Goal: Task Accomplishment & Management: Manage account settings

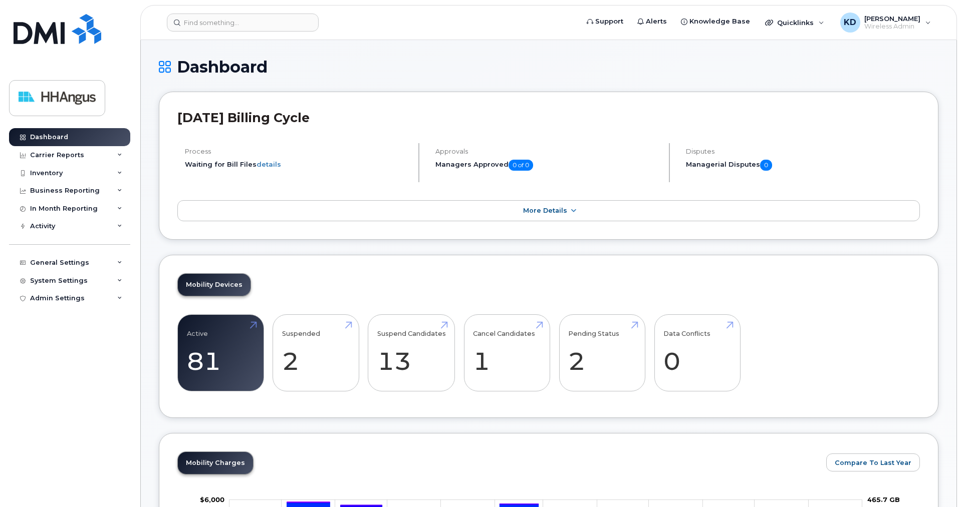
click at [49, 170] on div "Inventory" at bounding box center [46, 173] width 33 height 8
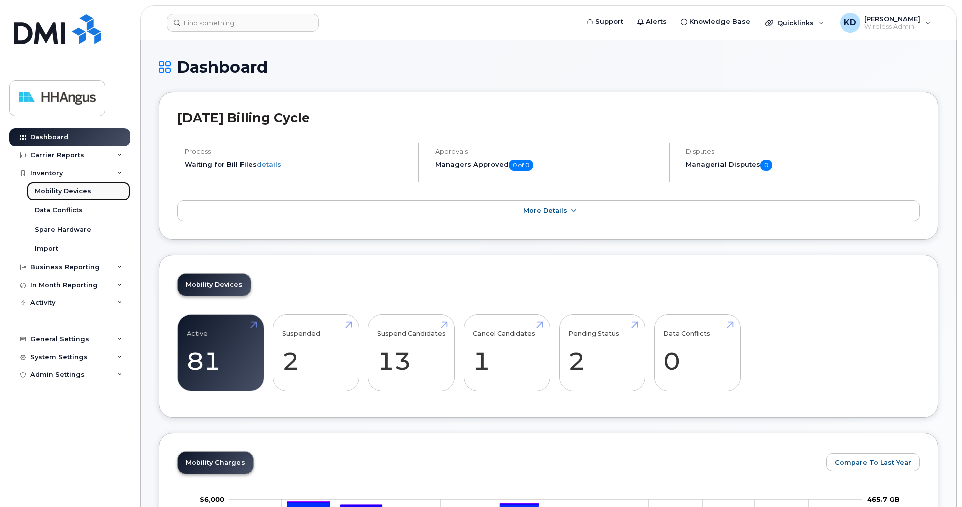
click at [61, 189] on div "Mobility Devices" at bounding box center [63, 191] width 57 height 9
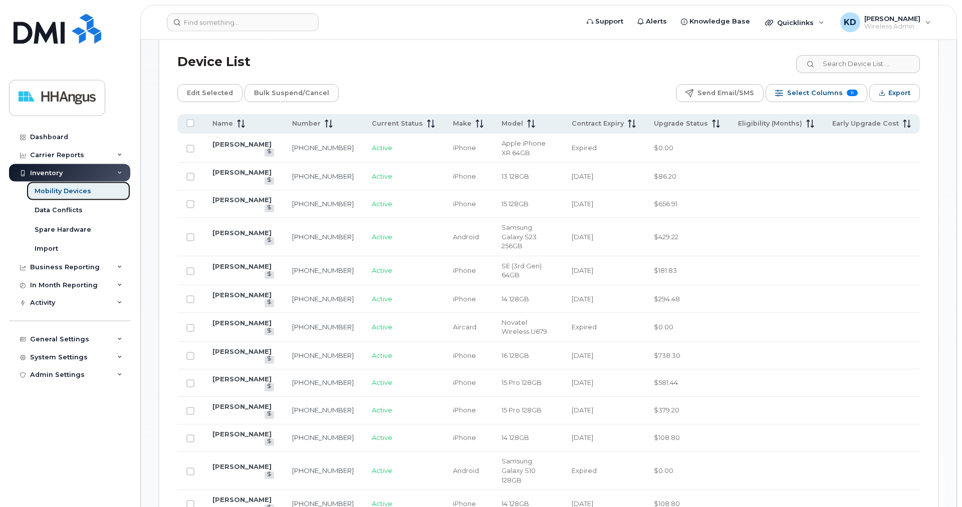
scroll to position [511, 0]
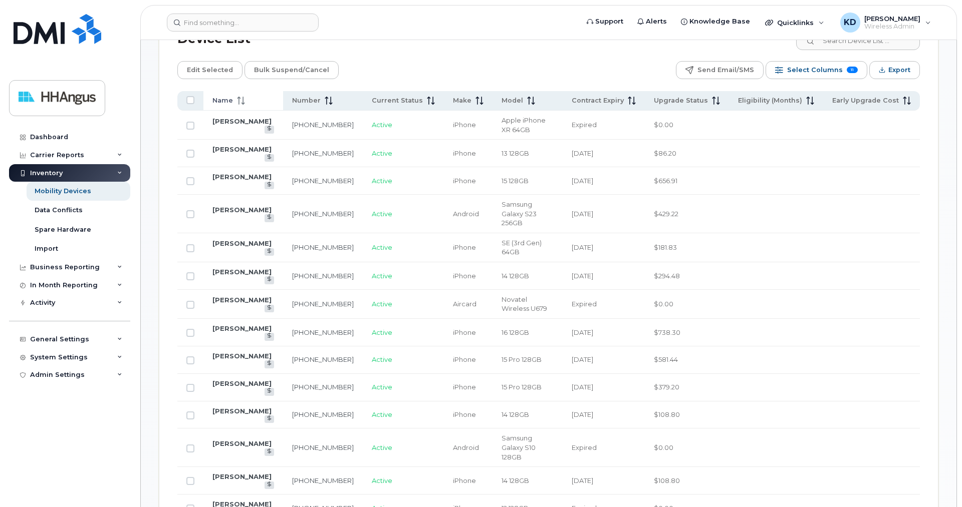
click at [225, 103] on span "Name" at bounding box center [222, 100] width 21 height 9
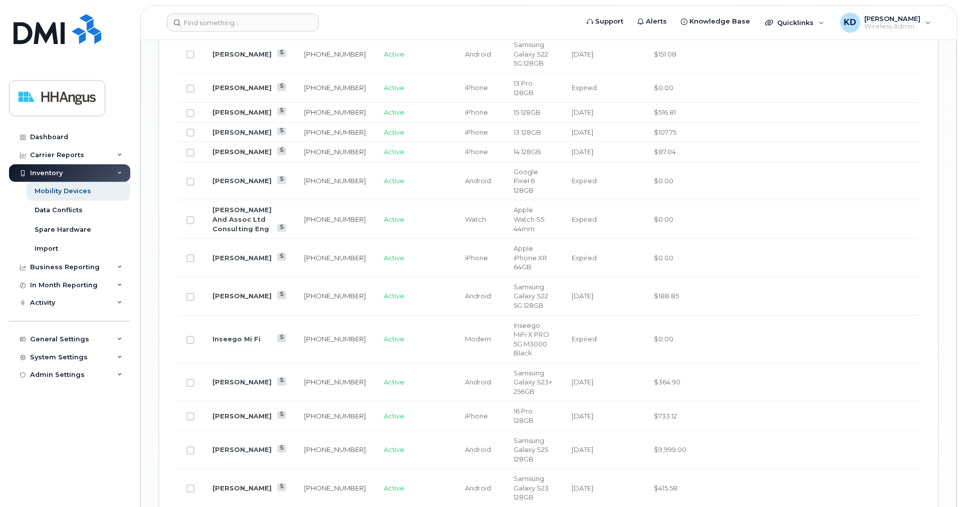
scroll to position [1226, 0]
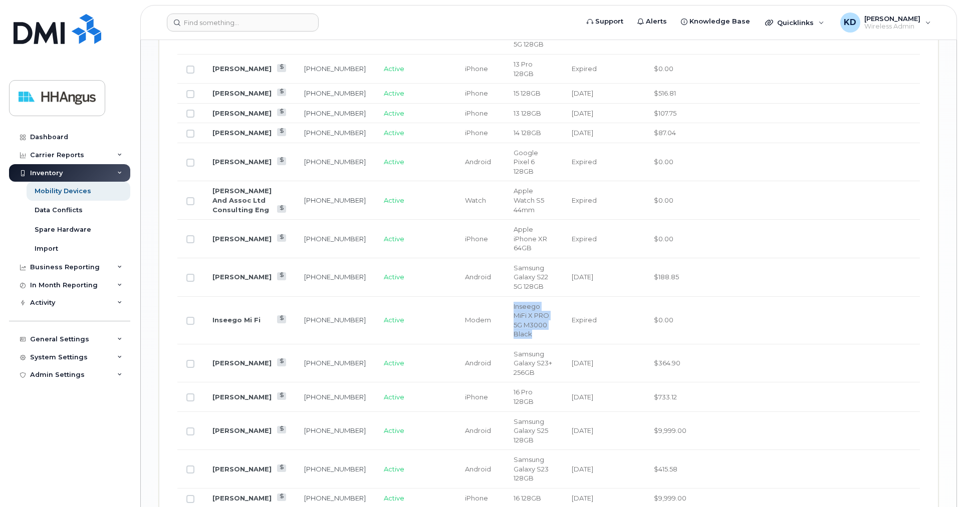
drag, startPoint x: 500, startPoint y: 126, endPoint x: 559, endPoint y: 149, distance: 63.9
click at [559, 297] on td "Inseego MiFi X PRO 5G M3000 Black" at bounding box center [533, 321] width 58 height 48
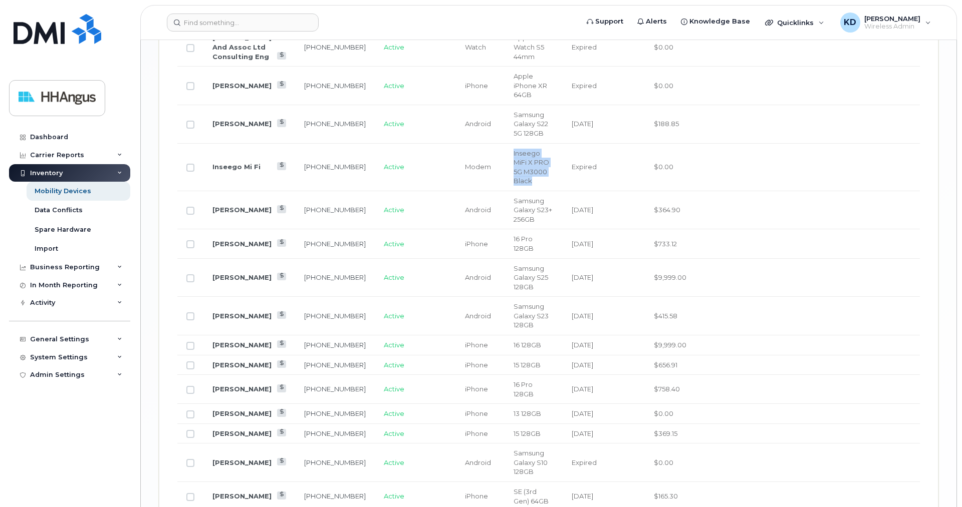
scroll to position [1408, 0]
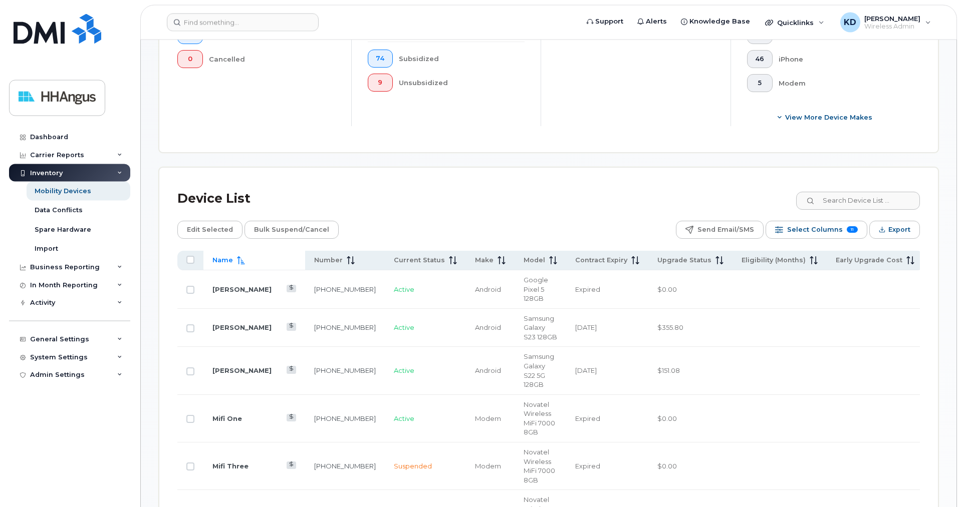
scroll to position [283, 0]
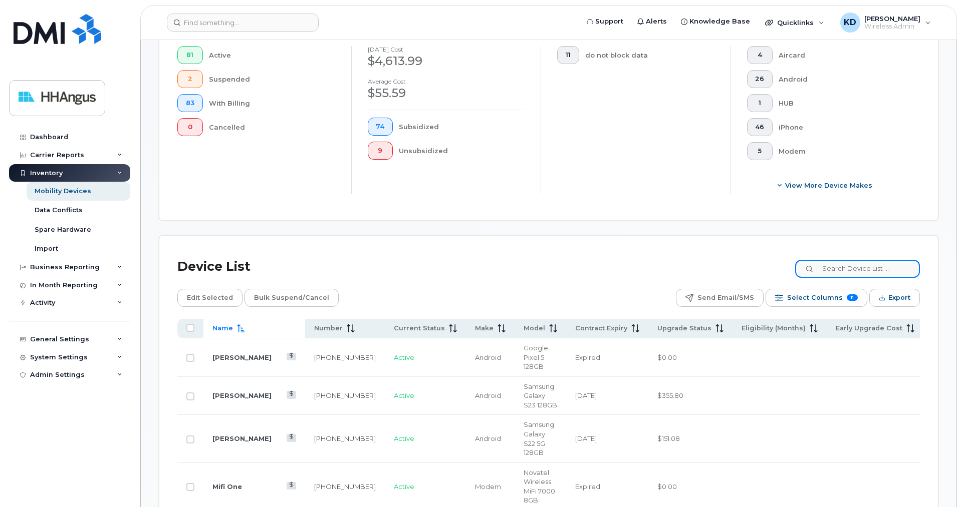
click at [819, 269] on input at bounding box center [857, 269] width 125 height 18
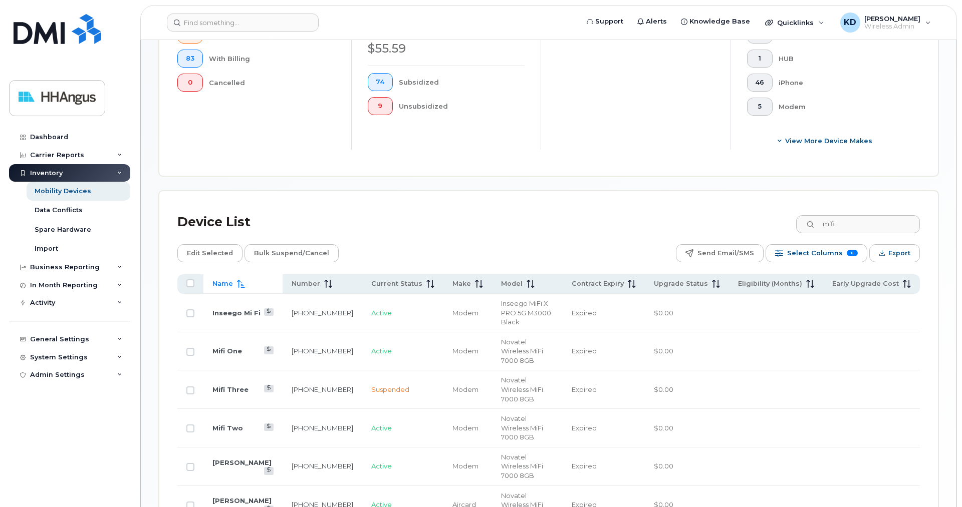
scroll to position [328, 0]
drag, startPoint x: 840, startPoint y: 225, endPoint x: 788, endPoint y: 225, distance: 52.1
click at [795, 225] on input "mifi" at bounding box center [857, 224] width 125 height 18
type input "it"
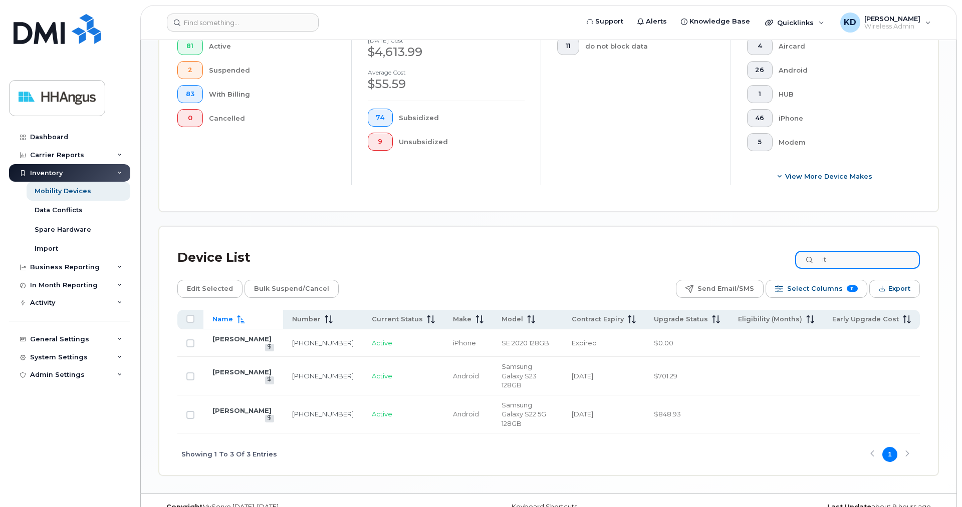
drag, startPoint x: 833, startPoint y: 260, endPoint x: 786, endPoint y: 261, distance: 46.6
click at [795, 261] on input "it" at bounding box center [857, 260] width 125 height 18
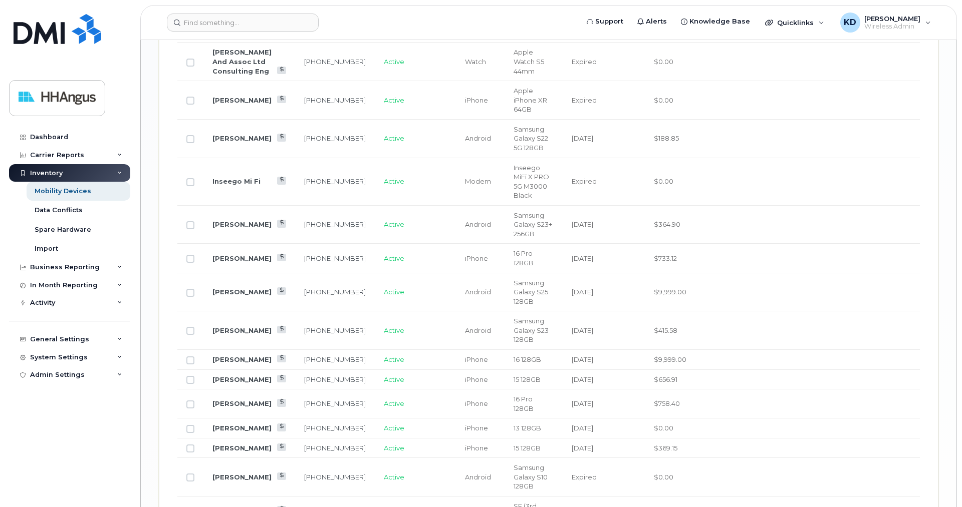
scroll to position [1408, 0]
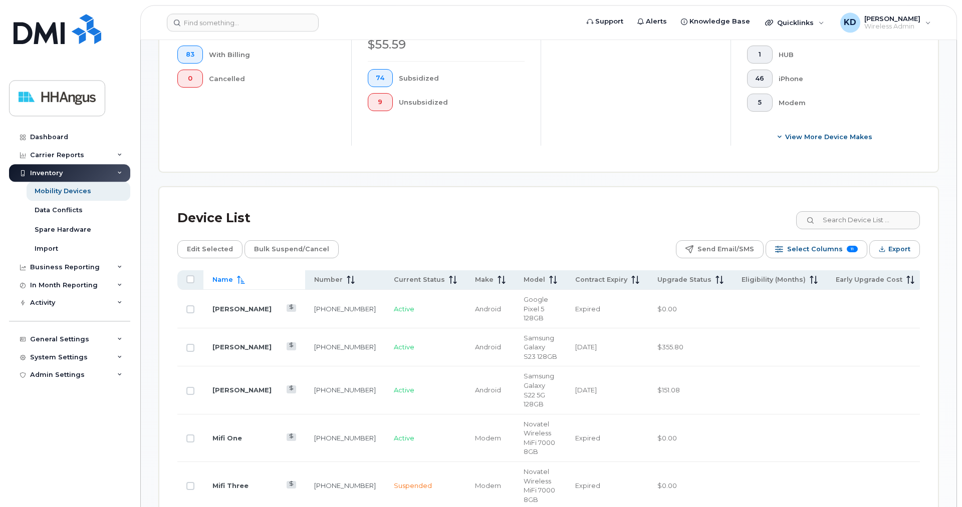
scroll to position [283, 0]
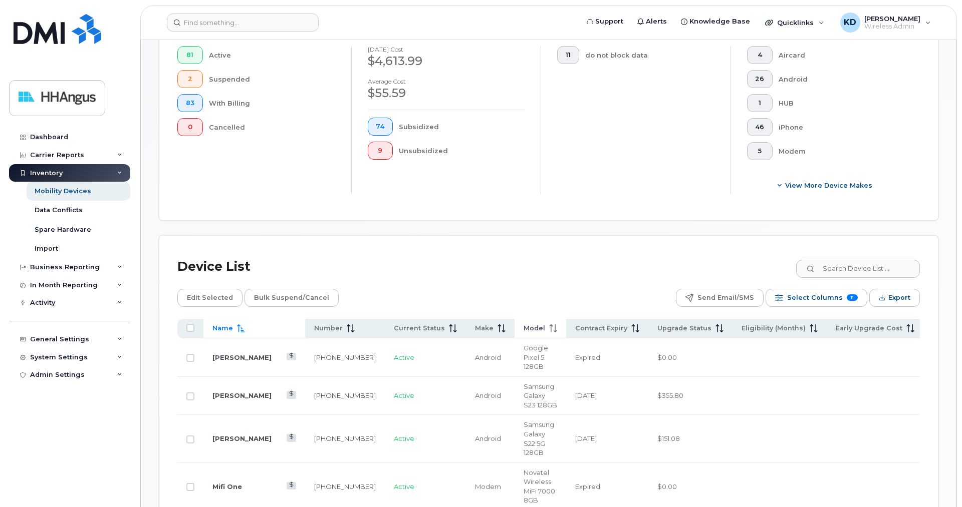
click at [523, 327] on span "Model" at bounding box center [534, 328] width 22 height 9
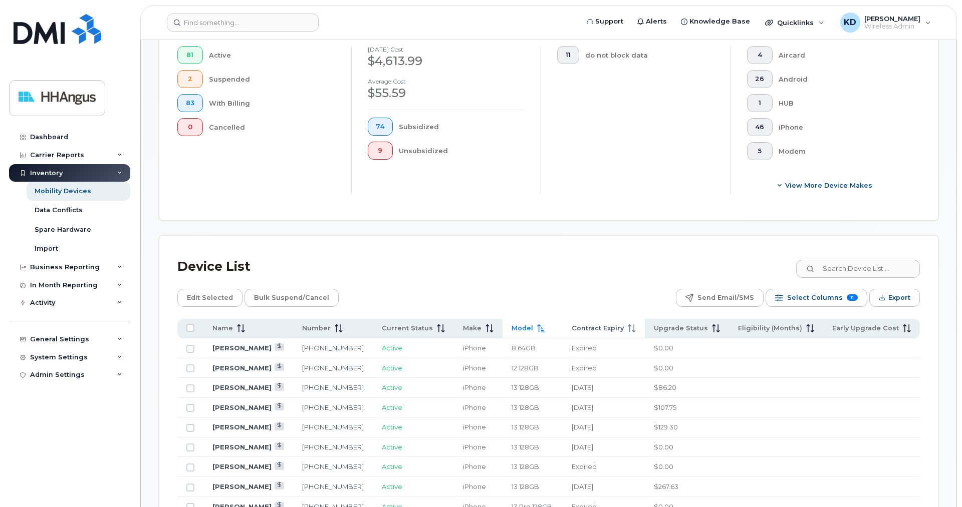
click at [600, 326] on span "Contract Expiry" at bounding box center [597, 328] width 52 height 9
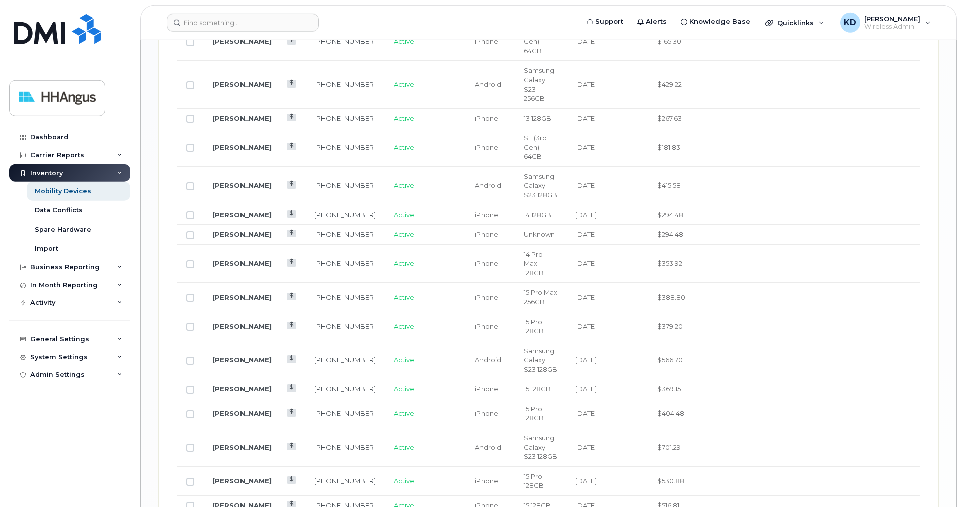
scroll to position [1398, 0]
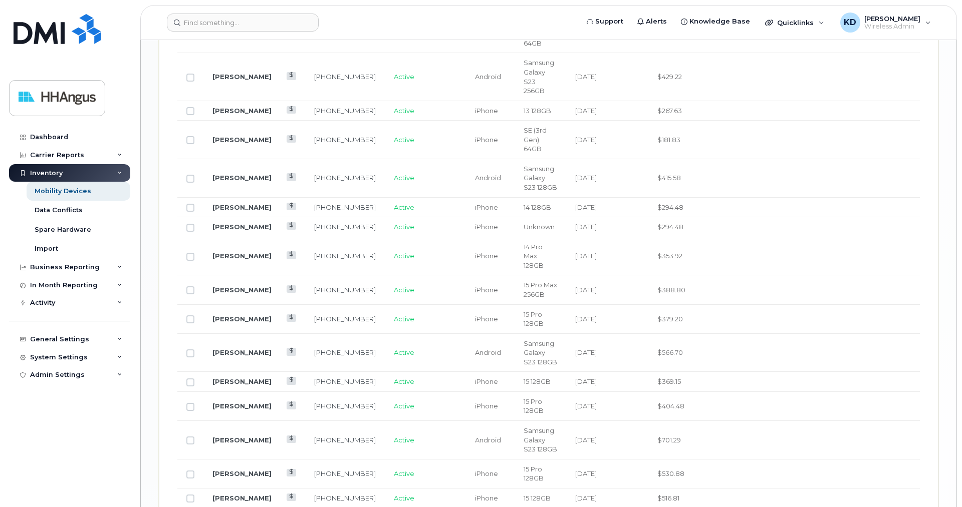
drag, startPoint x: 888, startPoint y: 435, endPoint x: 651, endPoint y: 311, distance: 267.5
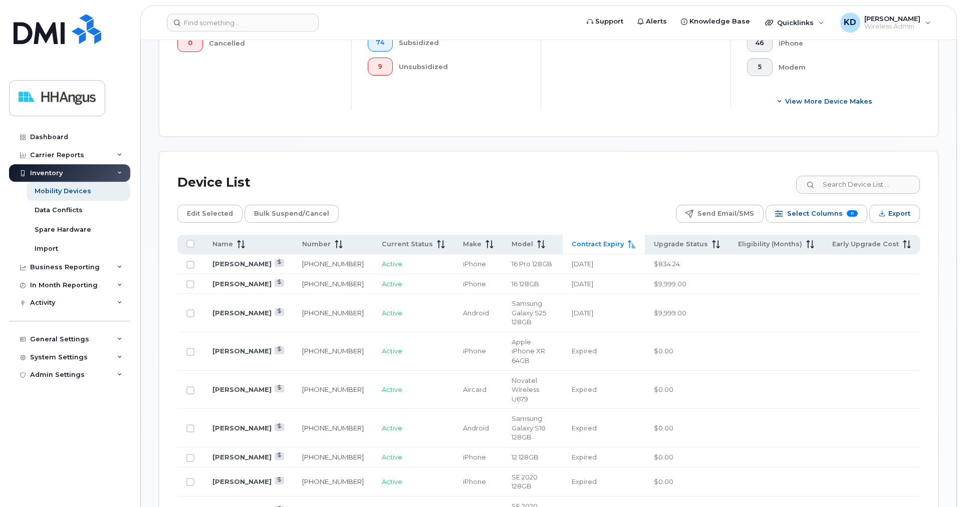
scroll to position [373, 0]
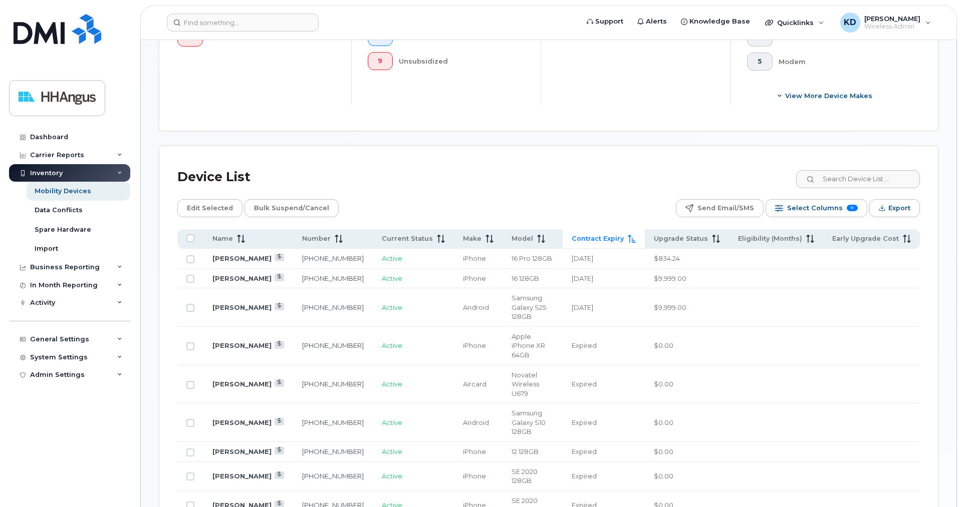
click at [598, 236] on span "Contract Expiry" at bounding box center [597, 238] width 52 height 9
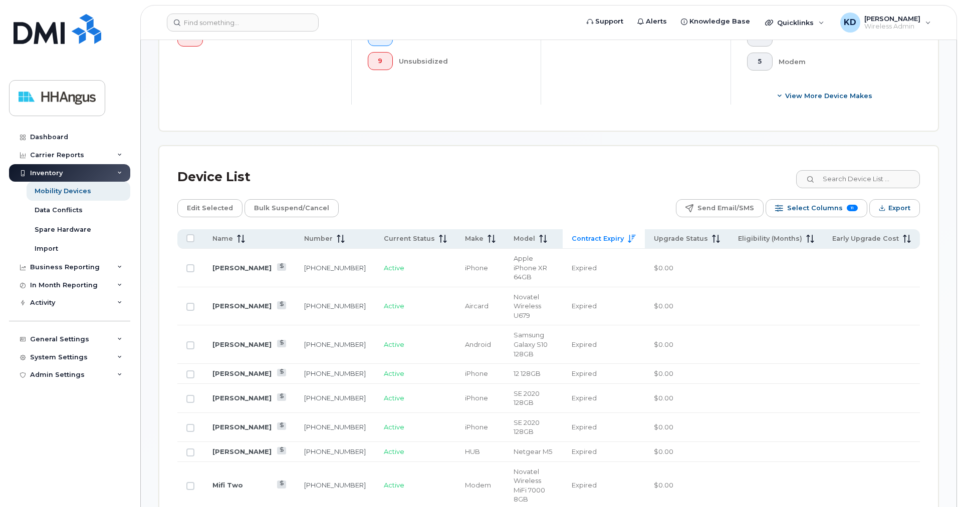
drag, startPoint x: 601, startPoint y: 241, endPoint x: 637, endPoint y: 230, distance: 38.3
click at [600, 241] on span "Contract Expiry" at bounding box center [597, 238] width 52 height 9
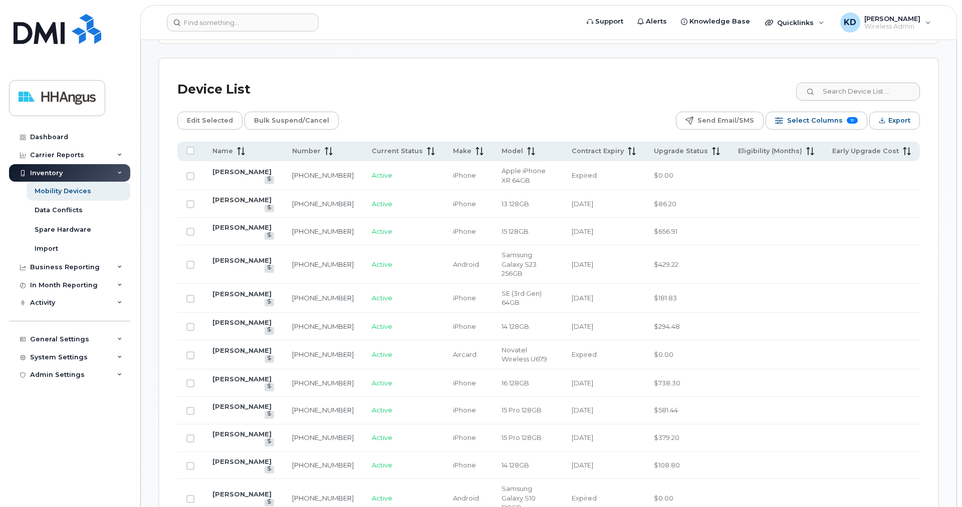
scroll to position [475, 0]
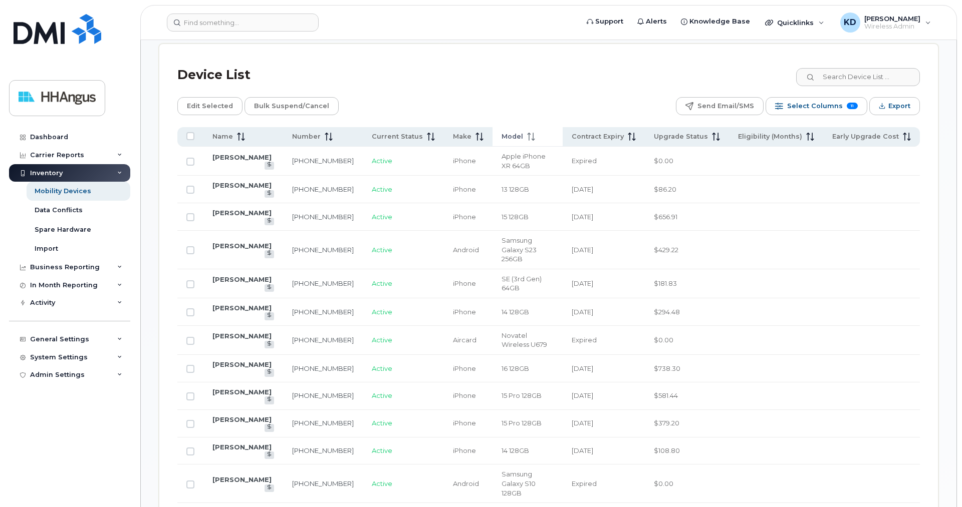
click at [527, 139] on icon at bounding box center [531, 137] width 8 height 8
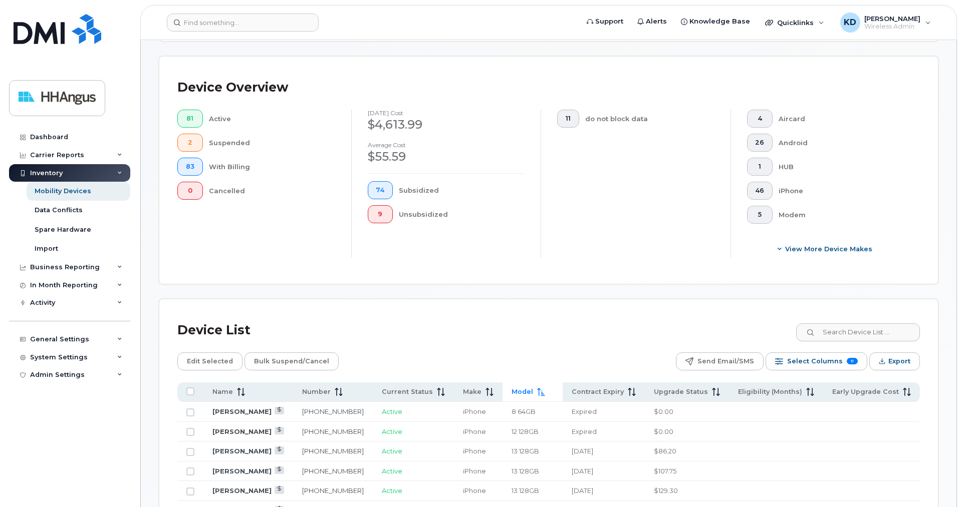
scroll to position [424, 0]
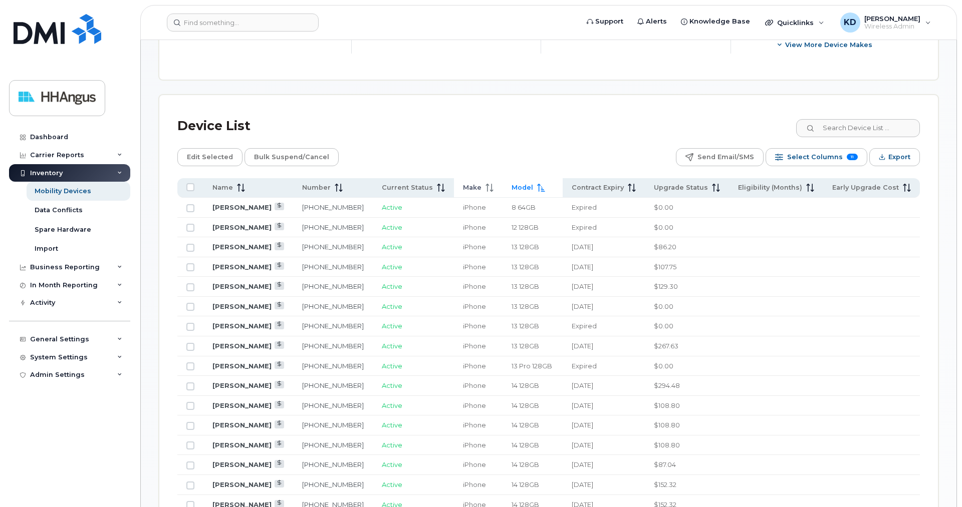
click at [469, 186] on span "Make" at bounding box center [472, 187] width 19 height 9
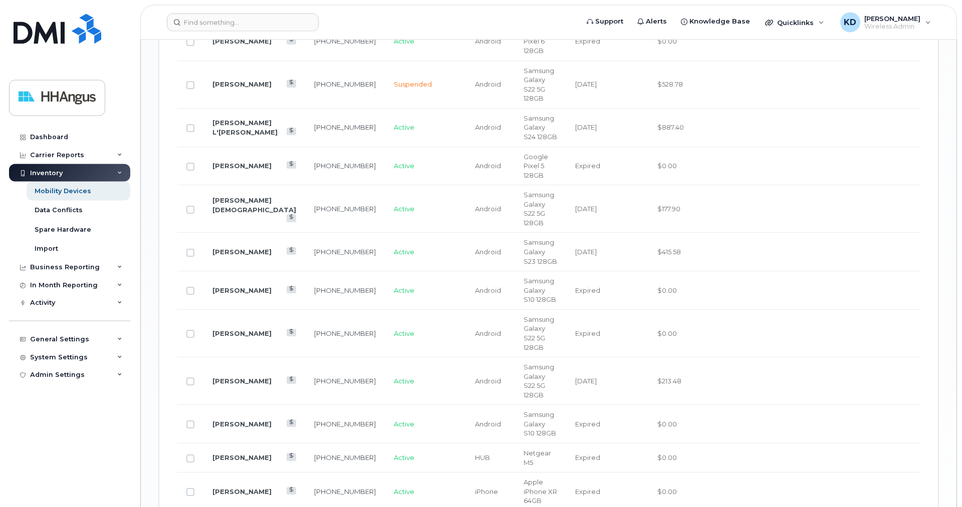
scroll to position [1455, 0]
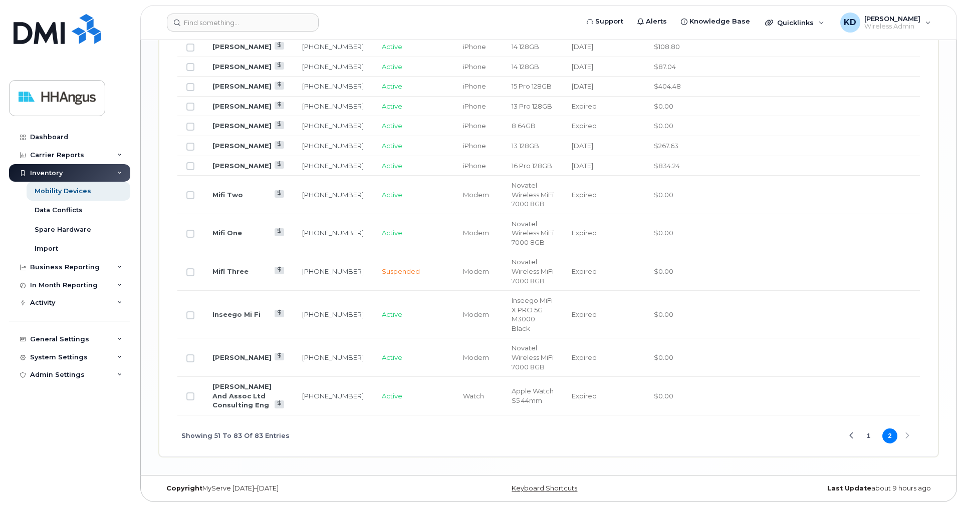
scroll to position [941, 0]
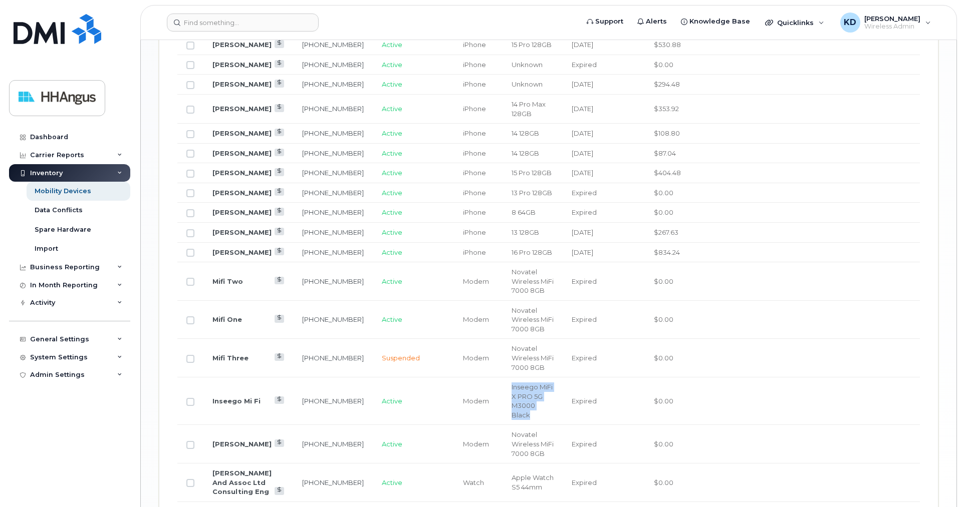
drag, startPoint x: 499, startPoint y: 327, endPoint x: 528, endPoint y: 349, distance: 36.1
click at [528, 378] on td "Inseego MiFi X PRO 5G M3000 Black" at bounding box center [532, 402] width 60 height 48
click at [189, 398] on input "Row Unselected" at bounding box center [190, 402] width 8 height 8
checkbox input "true"
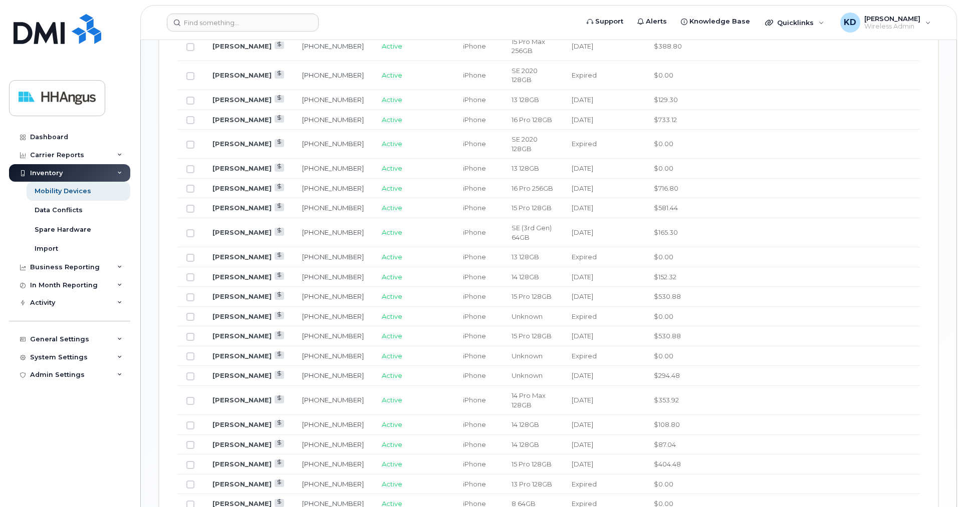
scroll to position [481, 0]
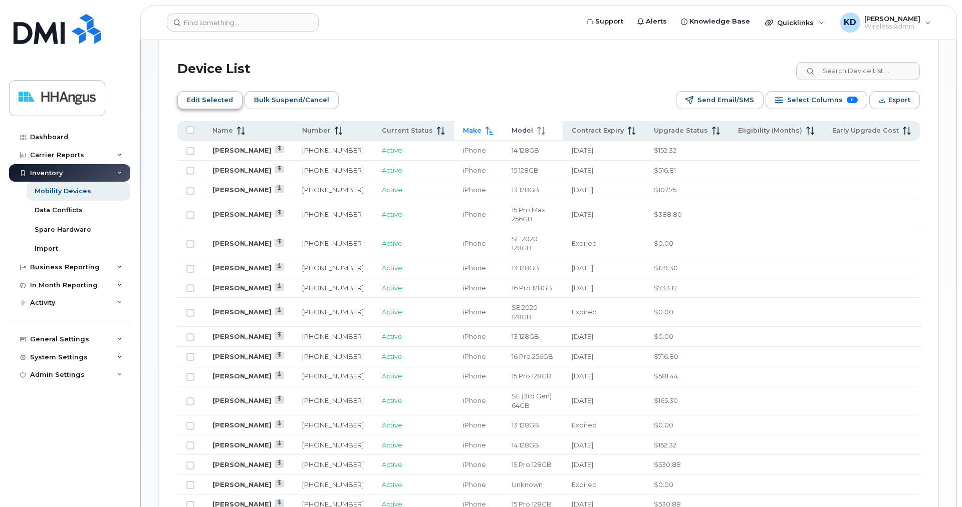
click at [194, 99] on span "Edit Selected" at bounding box center [210, 100] width 46 height 15
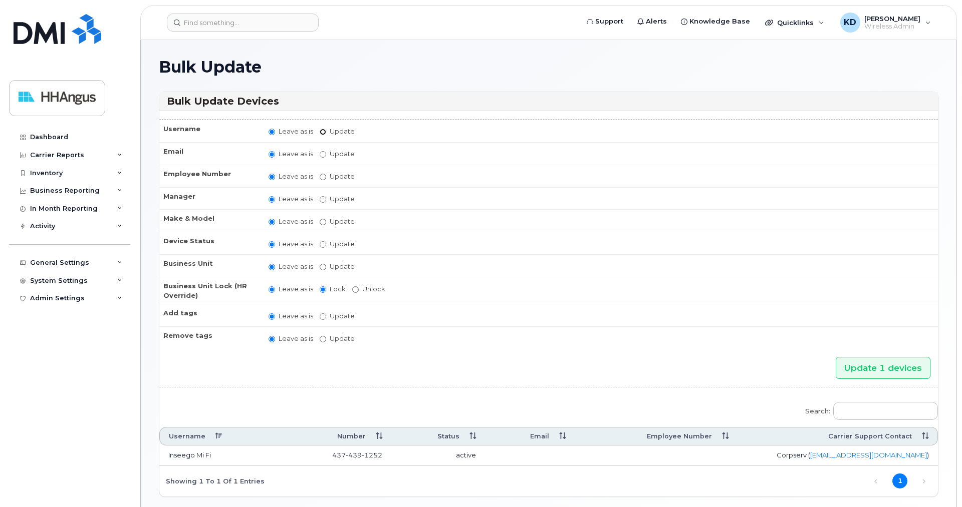
click at [321, 130] on input "Update" at bounding box center [323, 132] width 7 height 7
radio input "true"
radio input "false"
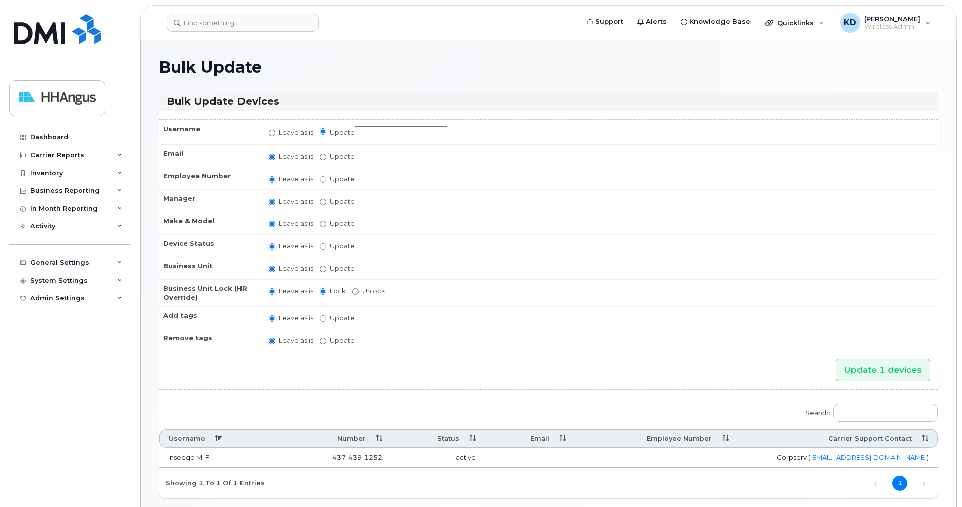
click at [365, 130] on input "Update" at bounding box center [401, 132] width 93 height 13
drag, startPoint x: 362, startPoint y: 131, endPoint x: 326, endPoint y: 131, distance: 36.6
click at [355, 131] on input "[PERSON_NAME] (ex IT 1176 Move)" at bounding box center [401, 132] width 93 height 13
type input "[PERSON_NAME] (ex IT 1176 Move)"
click at [466, 129] on td "Leave as is Update Paul Keenan (ex IT 1176 Move)" at bounding box center [598, 132] width 678 height 25
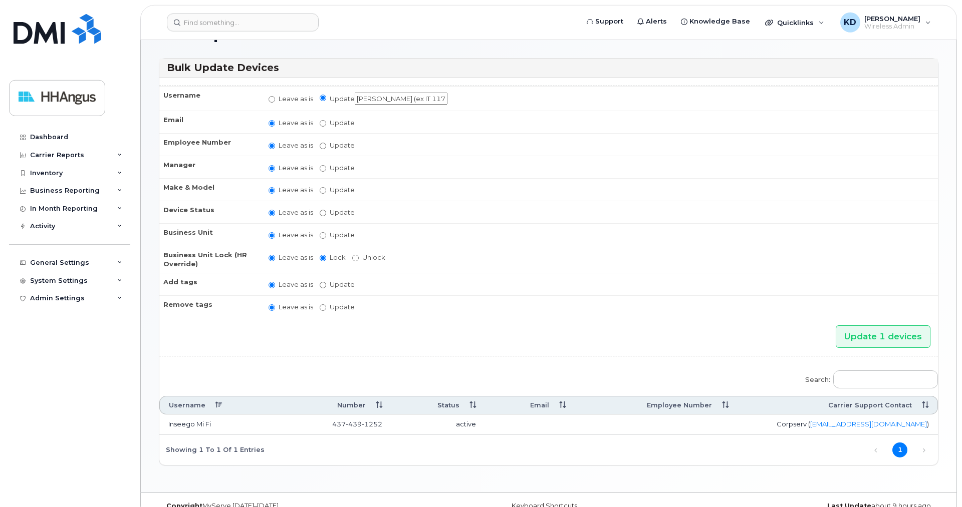
scroll to position [53, 0]
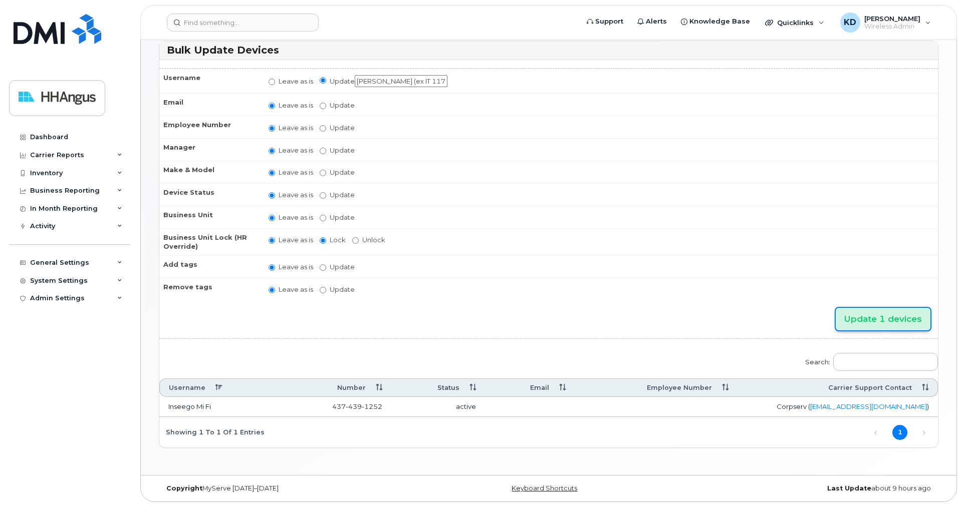
click at [850, 317] on input "Update 1 devices" at bounding box center [882, 319] width 95 height 23
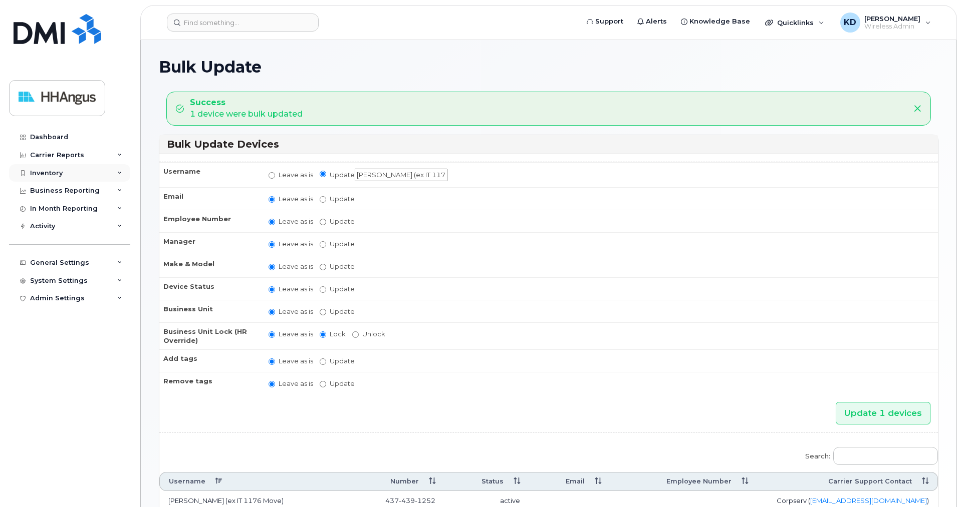
click at [43, 173] on div "Inventory" at bounding box center [46, 173] width 33 height 8
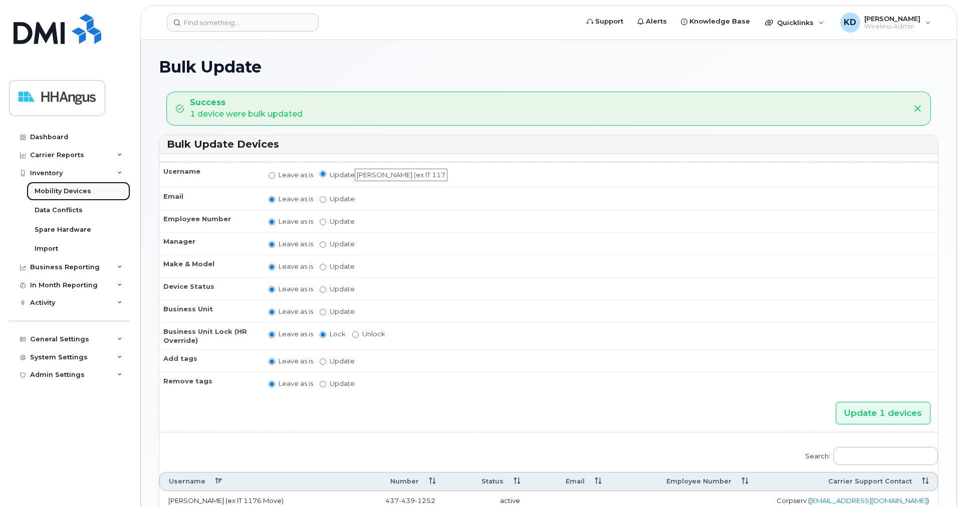
click at [51, 191] on div "Mobility Devices" at bounding box center [63, 191] width 57 height 9
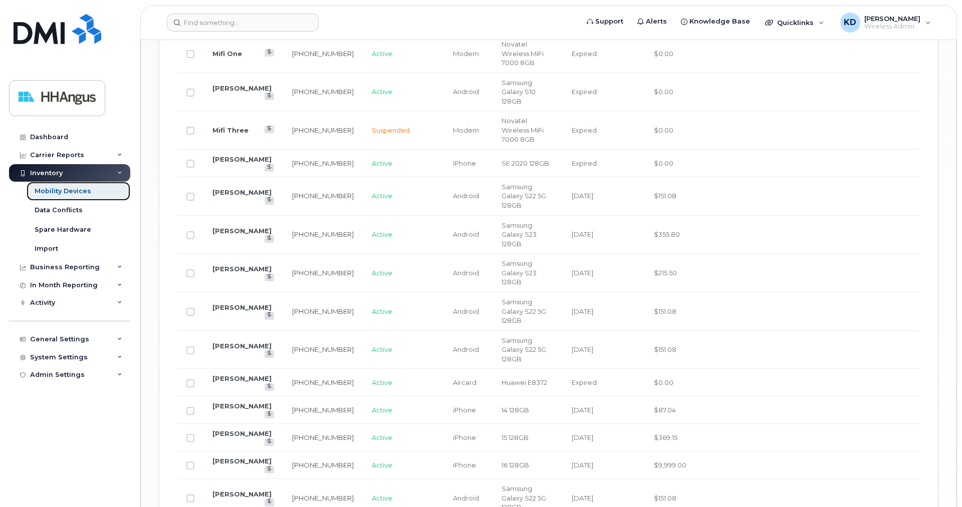
scroll to position [1414, 0]
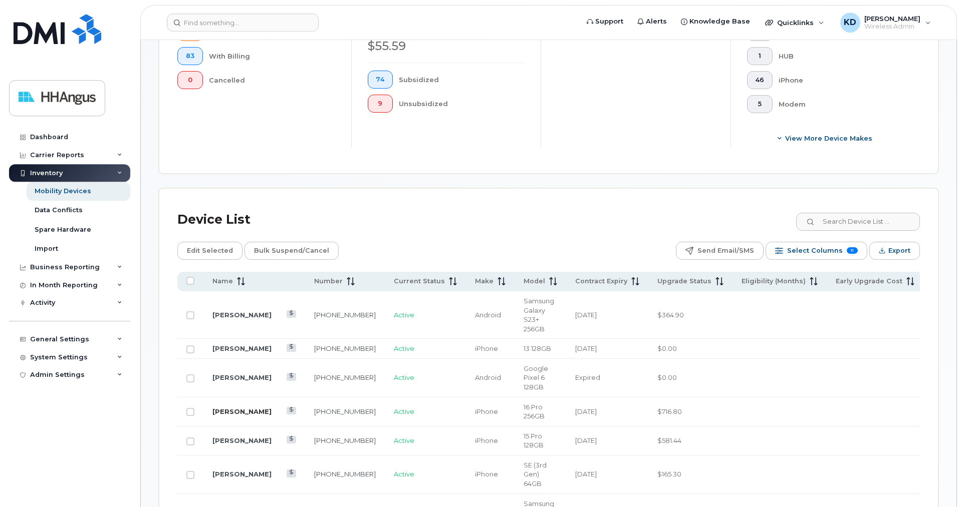
scroll to position [351, 0]
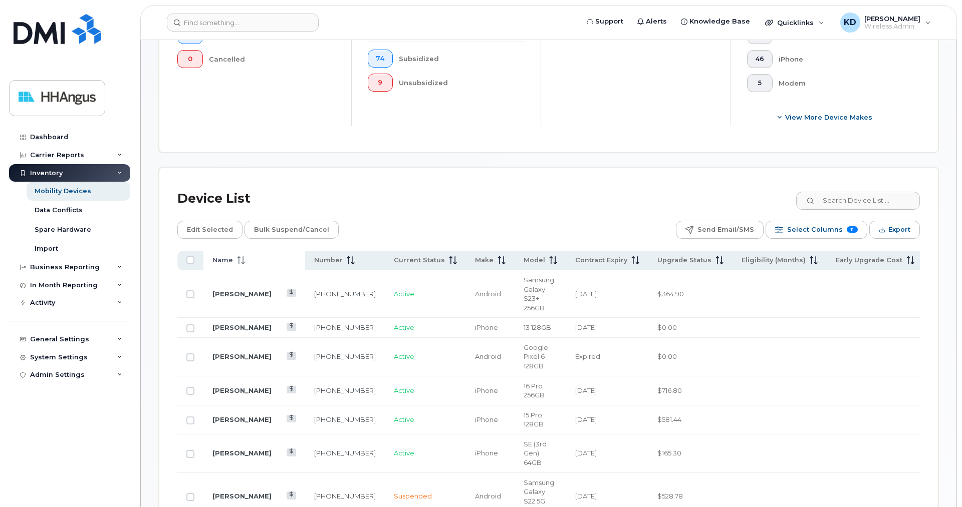
click at [221, 257] on span "Name" at bounding box center [222, 260] width 21 height 9
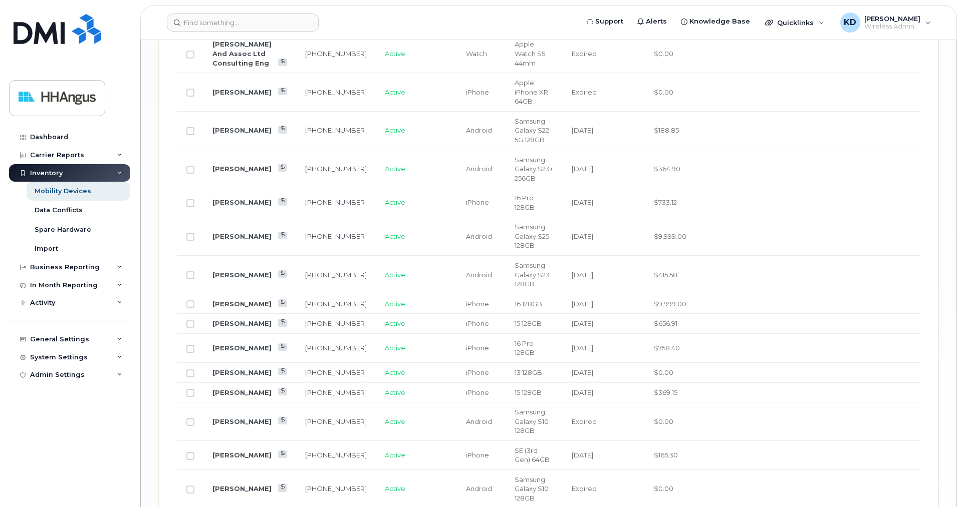
scroll to position [1409, 0]
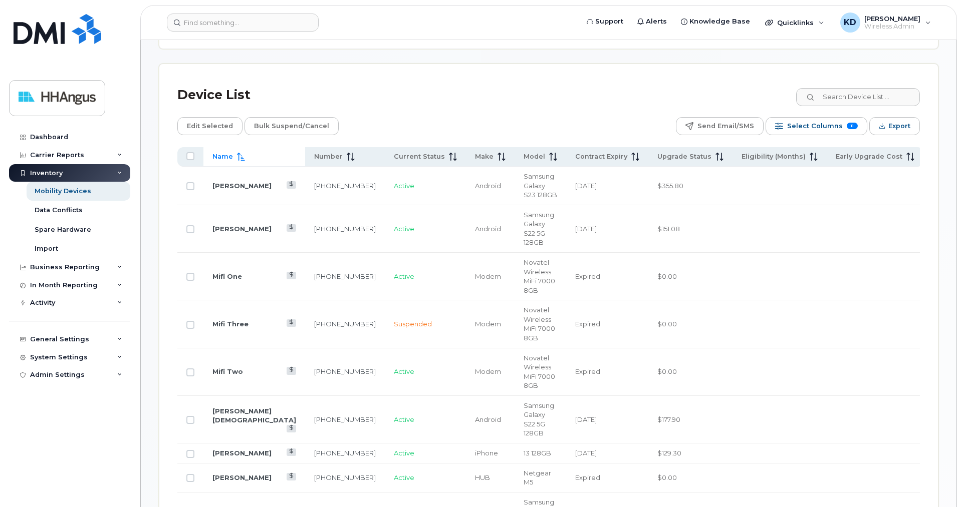
scroll to position [250, 0]
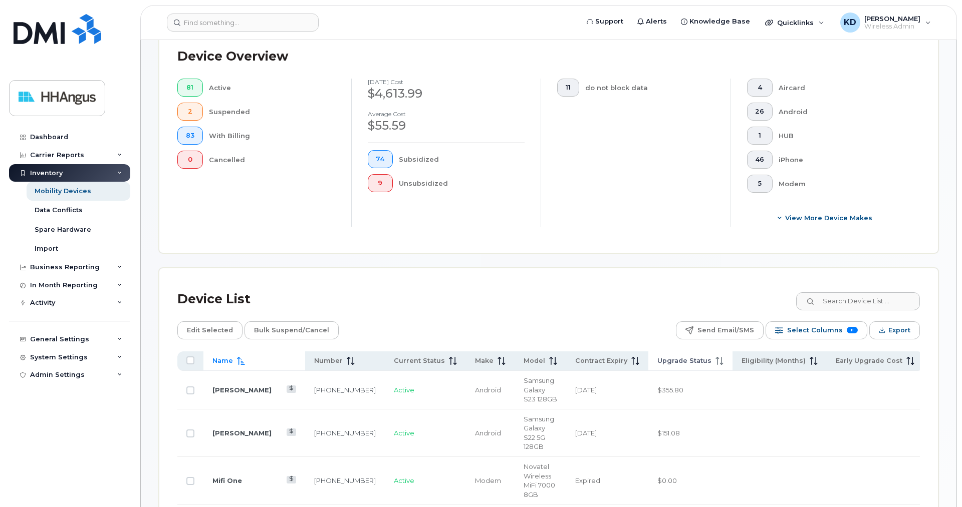
click at [677, 363] on span "Upgrade Status" at bounding box center [684, 361] width 54 height 9
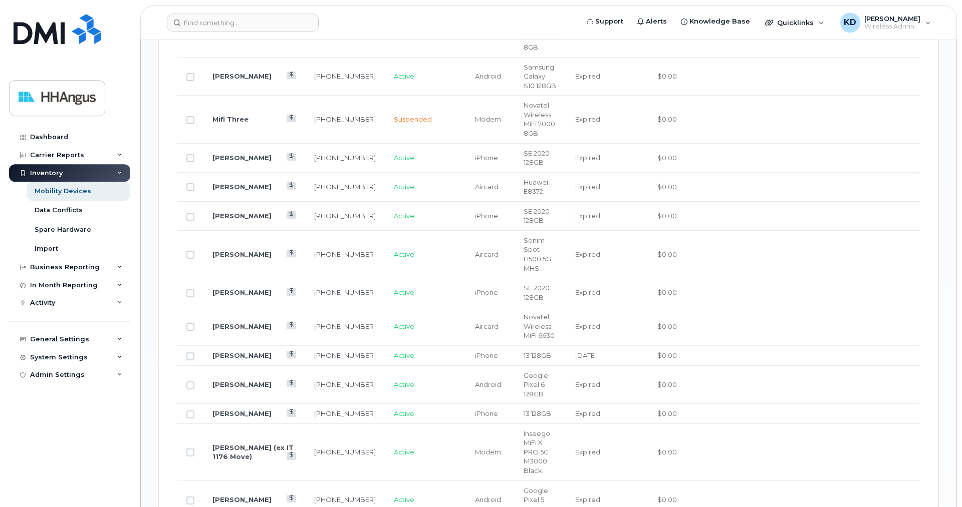
scroll to position [866, 0]
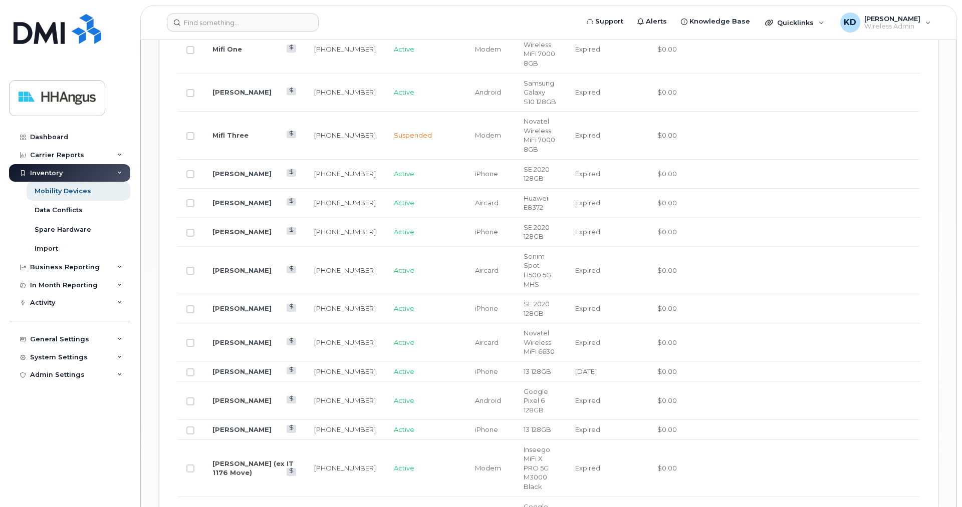
drag, startPoint x: 502, startPoint y: 360, endPoint x: 538, endPoint y: 371, distance: 37.9
drag, startPoint x: 314, startPoint y: 363, endPoint x: 357, endPoint y: 368, distance: 43.4
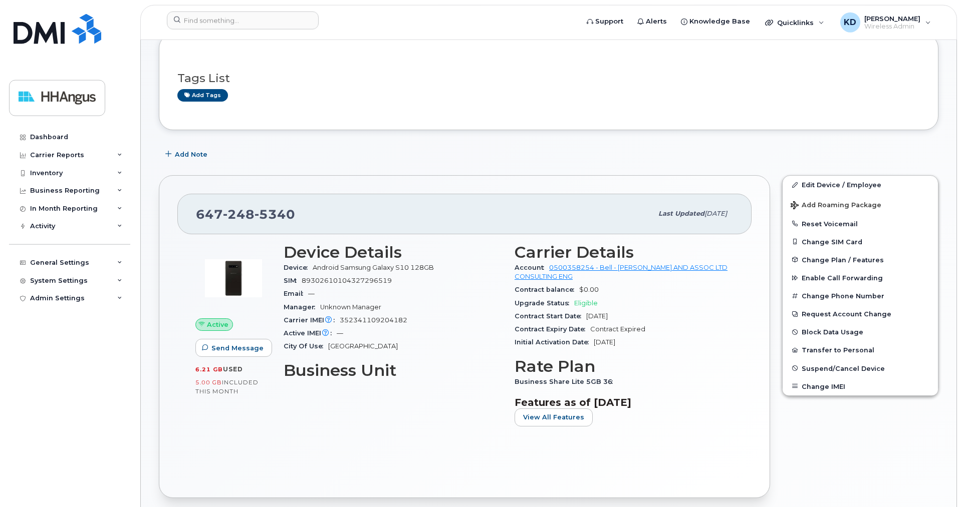
scroll to position [102, 0]
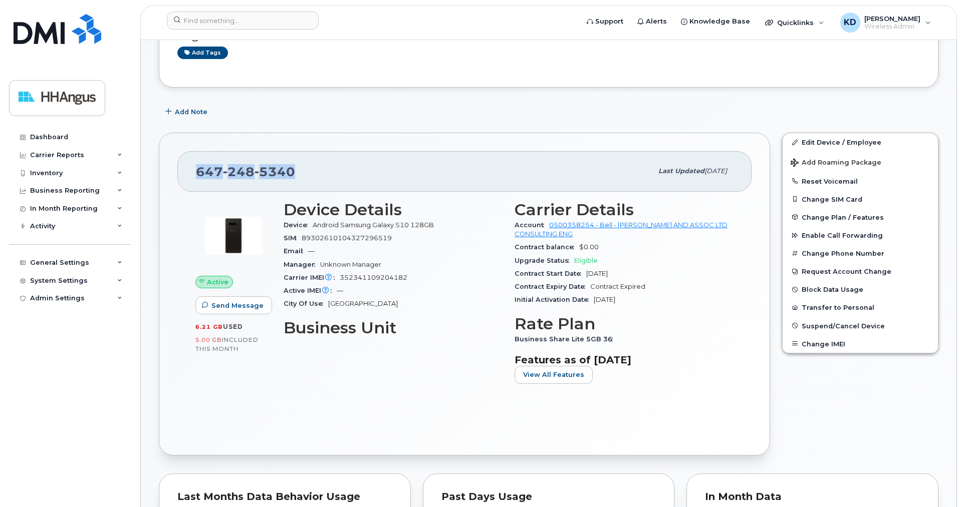
drag, startPoint x: 292, startPoint y: 172, endPoint x: 194, endPoint y: 170, distance: 97.2
click at [194, 170] on div "647 248 5340 Last updated Mar 27, 2024" at bounding box center [464, 171] width 574 height 40
copy span "647 248 5340"
